Goal: Navigation & Orientation: Find specific page/section

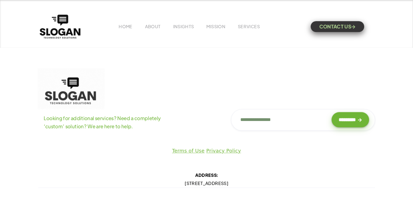
scroll to position [2804, 0]
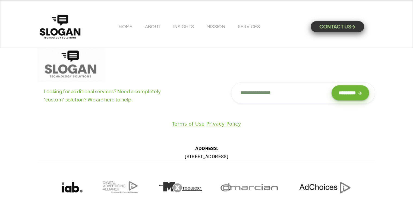
click at [245, 23] on div "HOME ABOUT INSIGHTS MISSION Menu Home V1 Home V2 Home V3 About Team Team Single…" at bounding box center [206, 26] width 336 height 27
click at [244, 26] on link "SERVICES" at bounding box center [249, 27] width 22 height 6
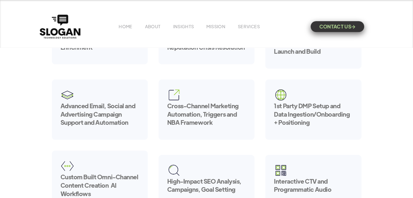
scroll to position [190, 0]
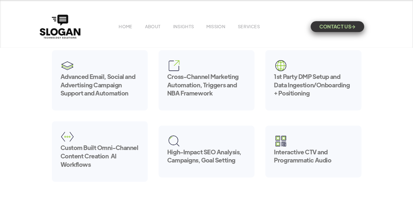
click at [73, 77] on h5 "Advanced Email, Social and Advertising Campaign Support and Automation" at bounding box center [99, 84] width 78 height 25
click at [66, 66] on img at bounding box center [67, 66] width 14 height 14
click at [88, 89] on h5 "Advanced Email, Social and Advertising Campaign Support and Automation" at bounding box center [99, 84] width 78 height 25
